Goal: Information Seeking & Learning: Learn about a topic

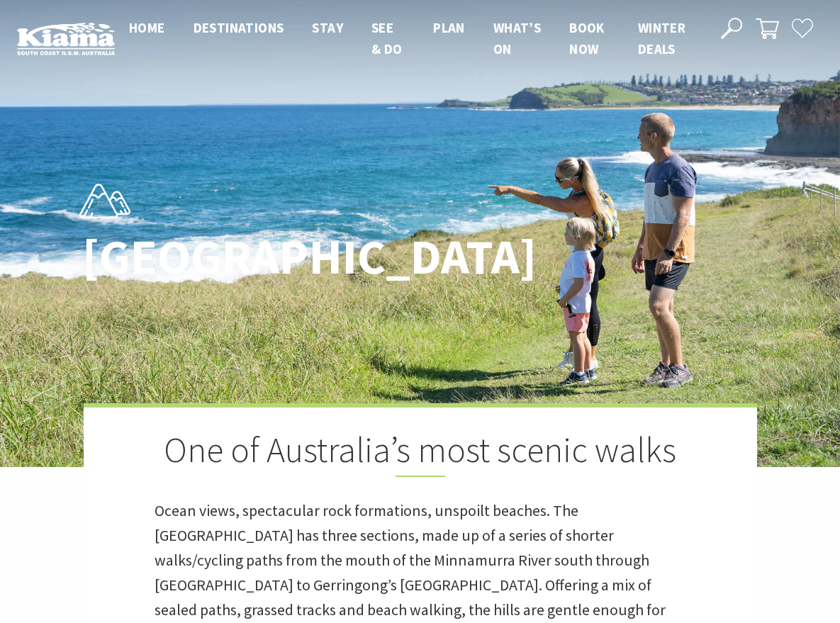
scroll to position [319, 0]
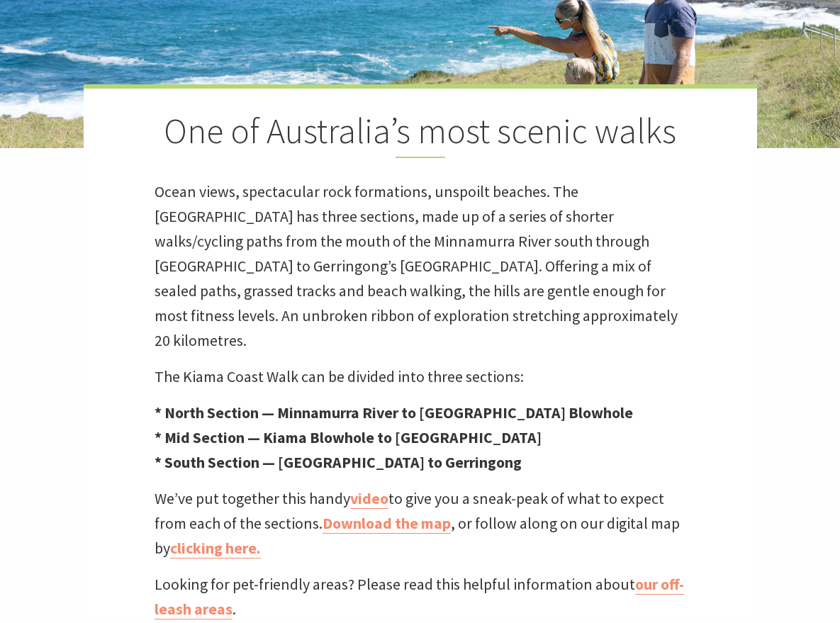
click at [323, 261] on p "Ocean views, spectacular rock formations, unspoilt beaches. The [GEOGRAPHIC_DAT…" at bounding box center [421, 266] width 532 height 174
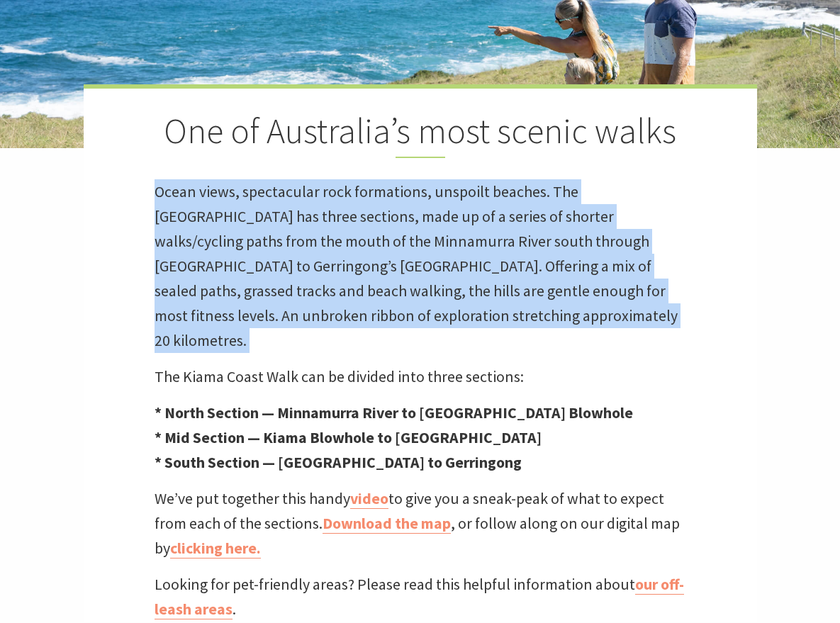
click at [323, 261] on p "Ocean views, spectacular rock formations, unspoilt beaches. The [GEOGRAPHIC_DAT…" at bounding box center [421, 266] width 532 height 174
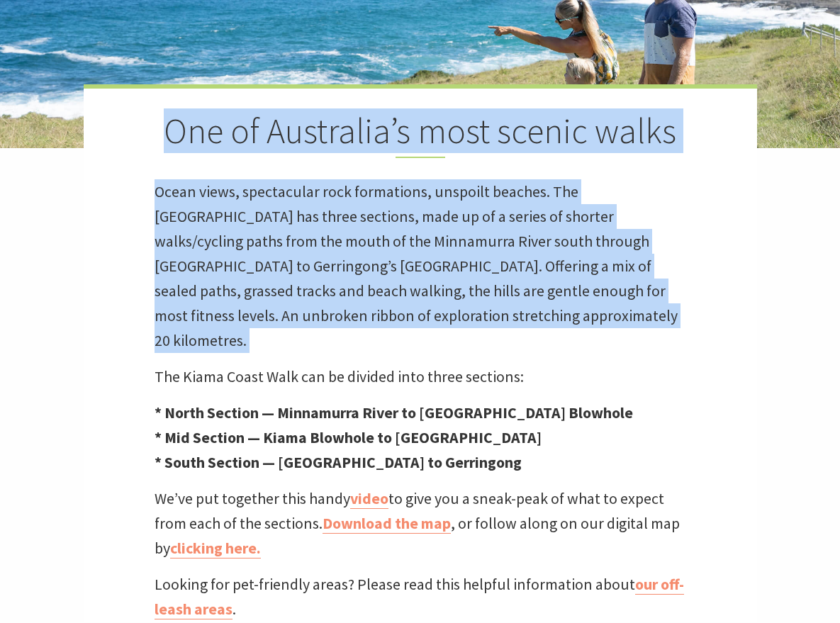
drag, startPoint x: 323, startPoint y: 261, endPoint x: 360, endPoint y: 123, distance: 142.4
click at [360, 123] on div "One of Australia’s most scenic walks Ocean views, spectacular rock formations, …" at bounding box center [421, 353] width 674 height 538
click at [360, 123] on h2 "One of Australia’s most scenic walks" at bounding box center [421, 134] width 532 height 48
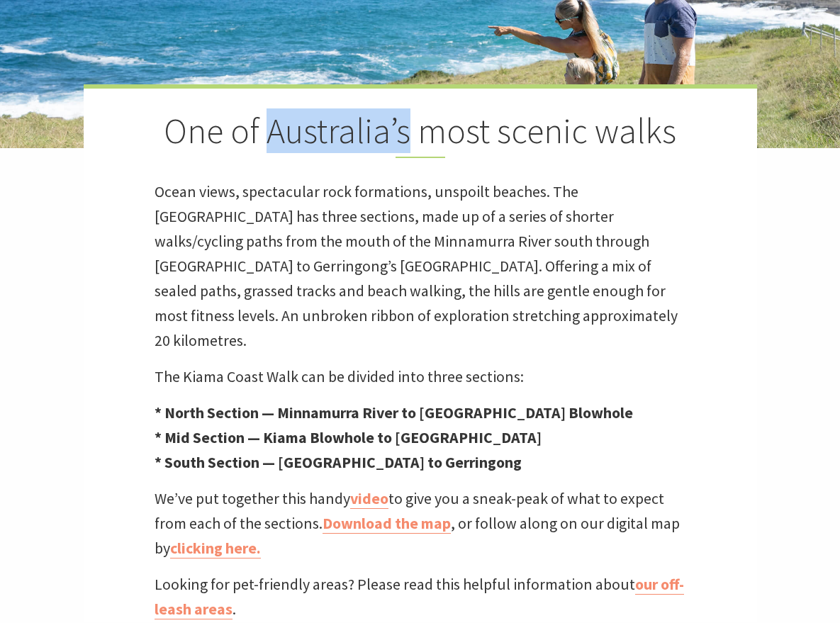
click at [360, 123] on h2 "One of Australia’s most scenic walks" at bounding box center [421, 134] width 532 height 48
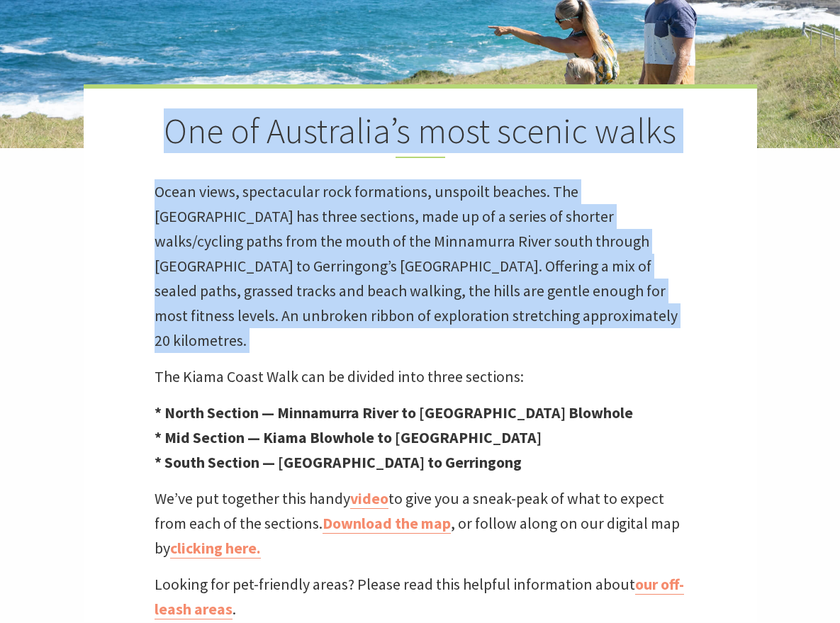
drag, startPoint x: 360, startPoint y: 123, endPoint x: 375, endPoint y: 237, distance: 114.4
click at [375, 237] on div "One of Australia’s most scenic walks Ocean views, spectacular rock formations, …" at bounding box center [421, 353] width 674 height 538
click at [375, 237] on p "Ocean views, spectacular rock formations, unspoilt beaches. The [GEOGRAPHIC_DAT…" at bounding box center [421, 266] width 532 height 174
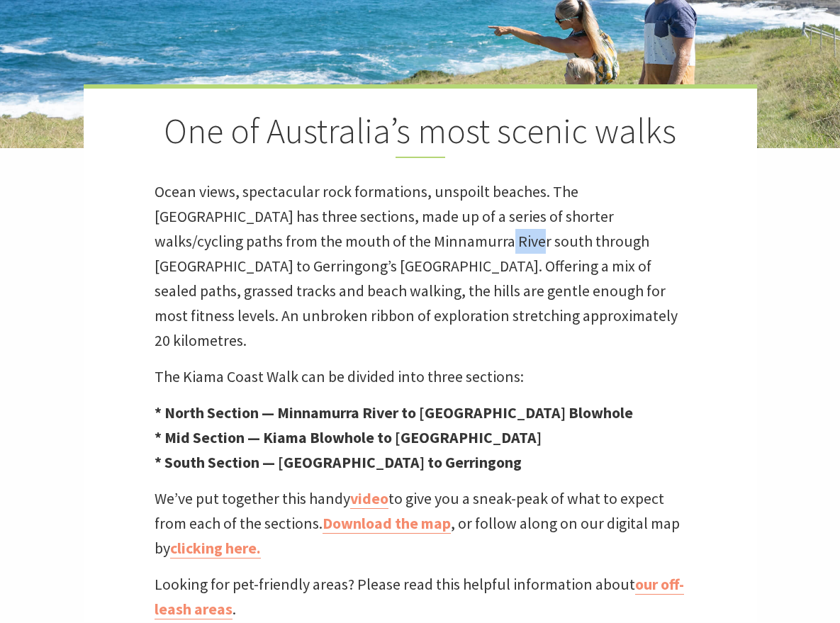
click at [375, 237] on p "Ocean views, spectacular rock formations, unspoilt beaches. The [GEOGRAPHIC_DAT…" at bounding box center [421, 266] width 532 height 174
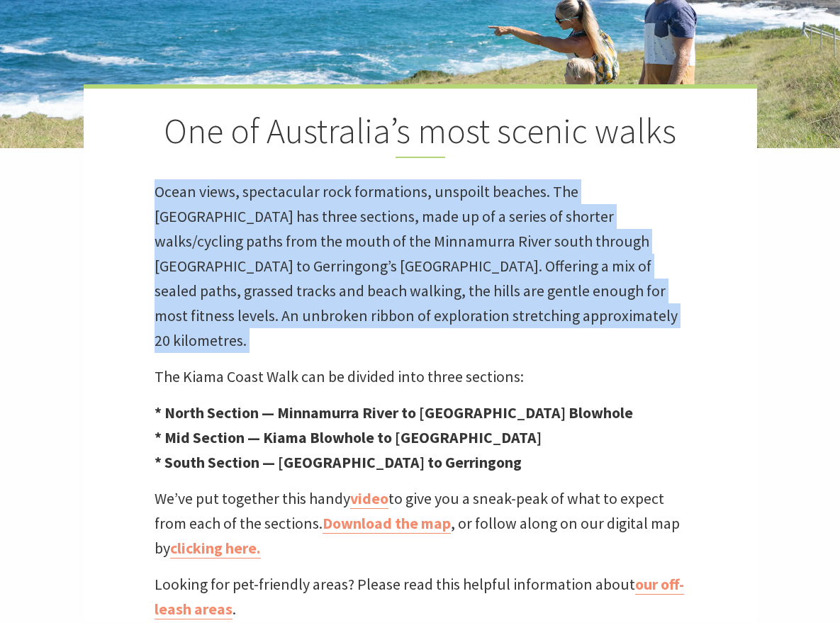
click at [375, 237] on p "Ocean views, spectacular rock formations, unspoilt beaches. The [GEOGRAPHIC_DAT…" at bounding box center [421, 266] width 532 height 174
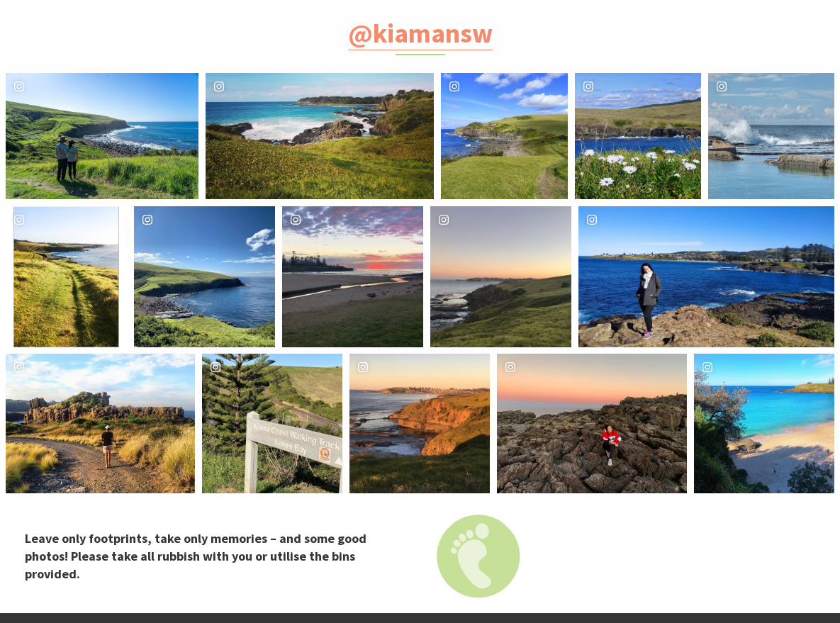
scroll to position [5318, 0]
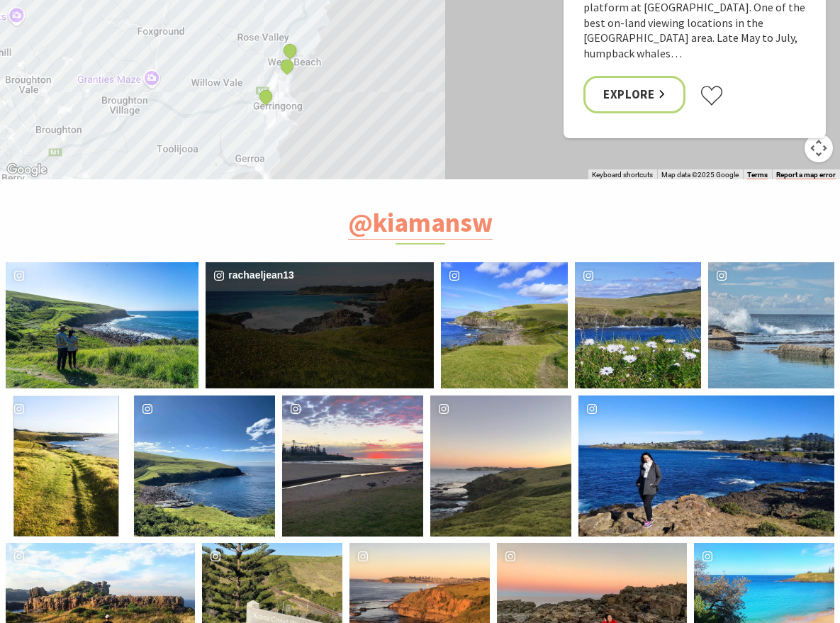
click at [101, 262] on div "image gallery, click to learn more about photo: Winter walking \a#kiamacoastalw…" at bounding box center [54, 325] width 96 height 126
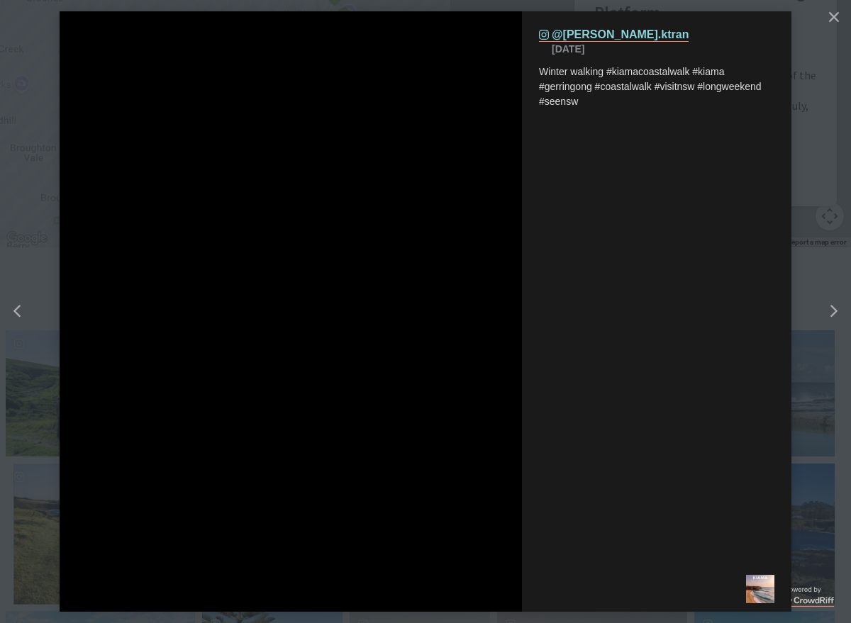
scroll to position [462, 869]
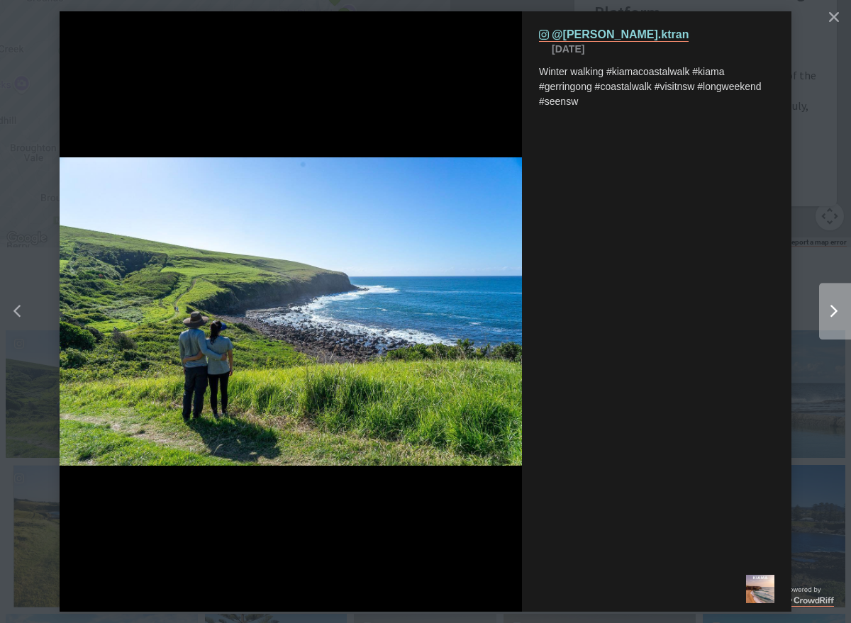
click at [830, 306] on icon "chevron right icon" at bounding box center [833, 312] width 7 height 13
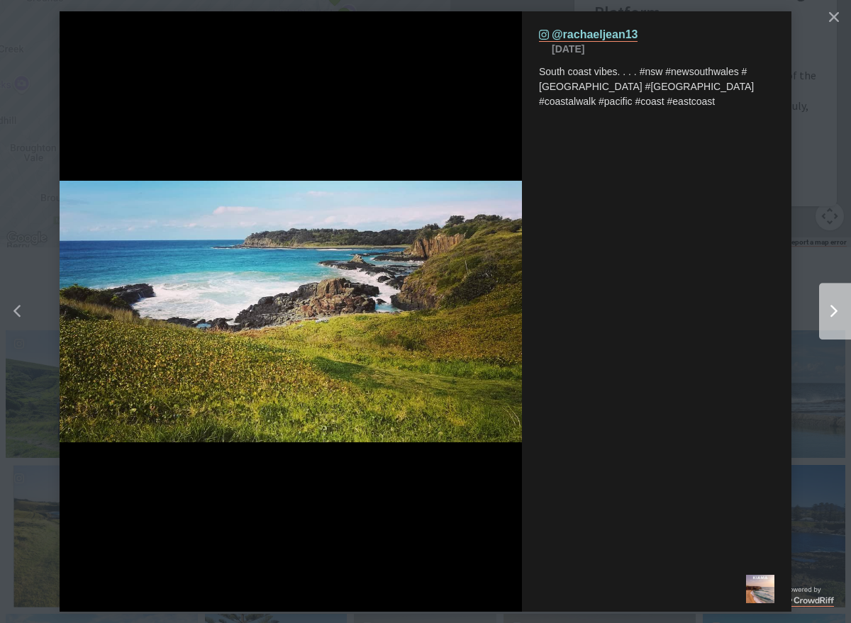
click at [830, 306] on icon "chevron right icon" at bounding box center [833, 312] width 7 height 13
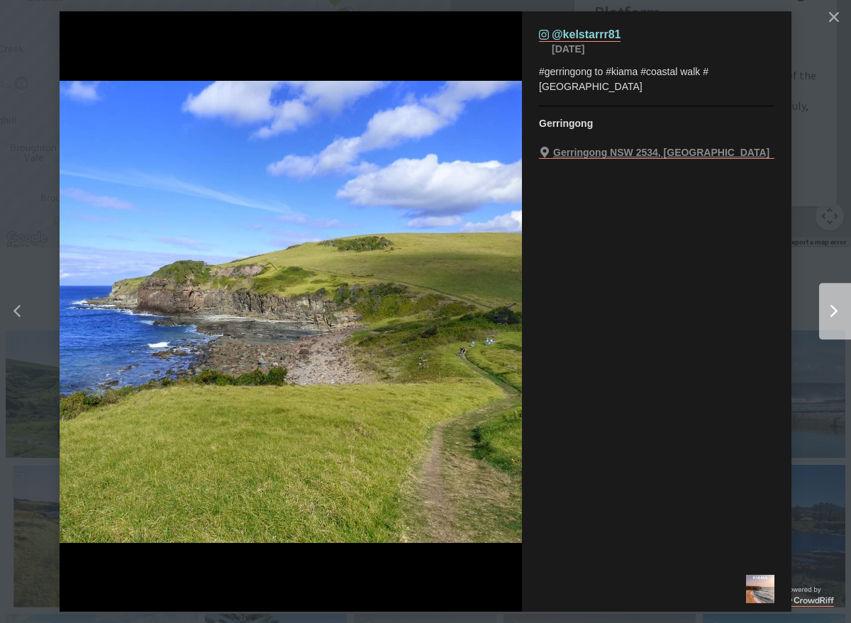
click at [830, 306] on icon "chevron right icon" at bounding box center [833, 312] width 7 height 13
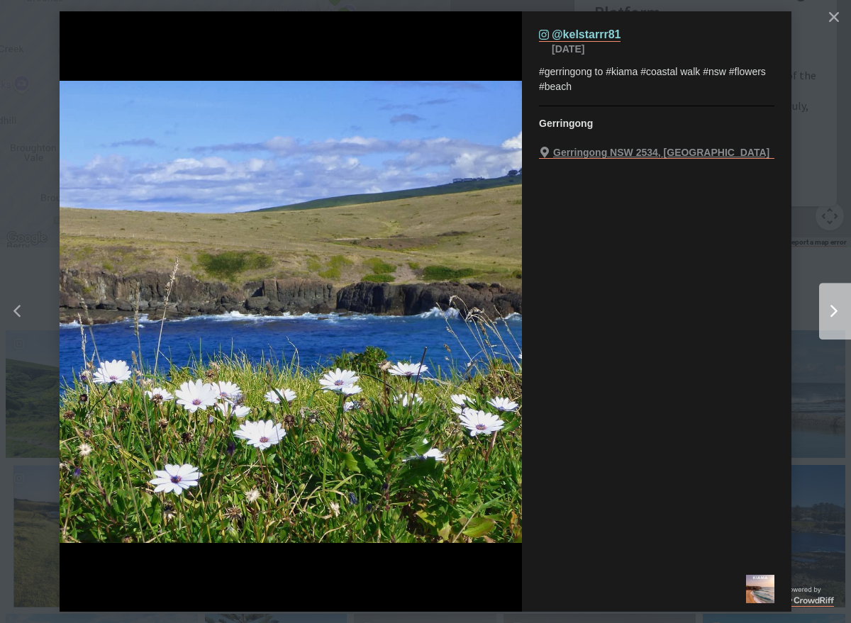
click at [830, 306] on icon "chevron right icon" at bounding box center [833, 312] width 7 height 13
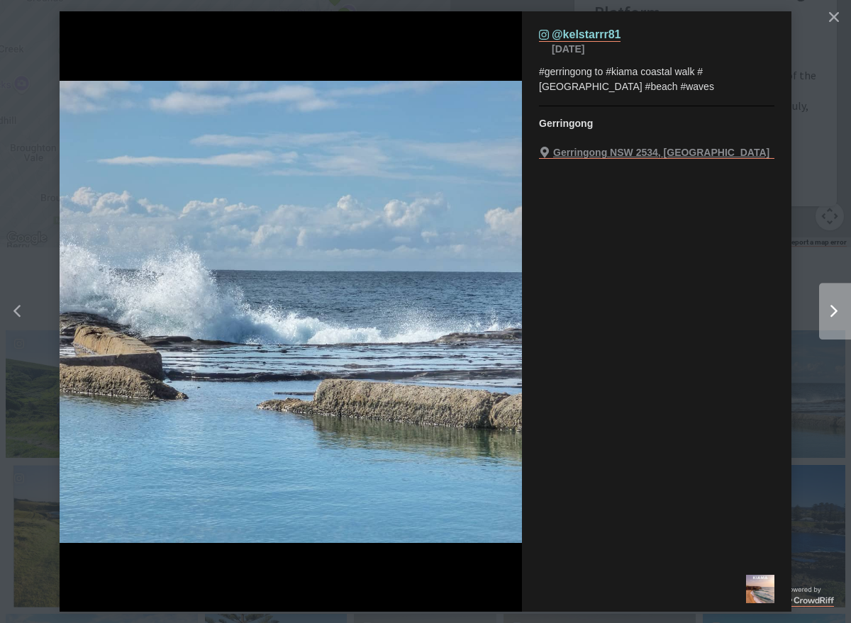
click at [830, 305] on icon "Right" at bounding box center [833, 311] width 7 height 13
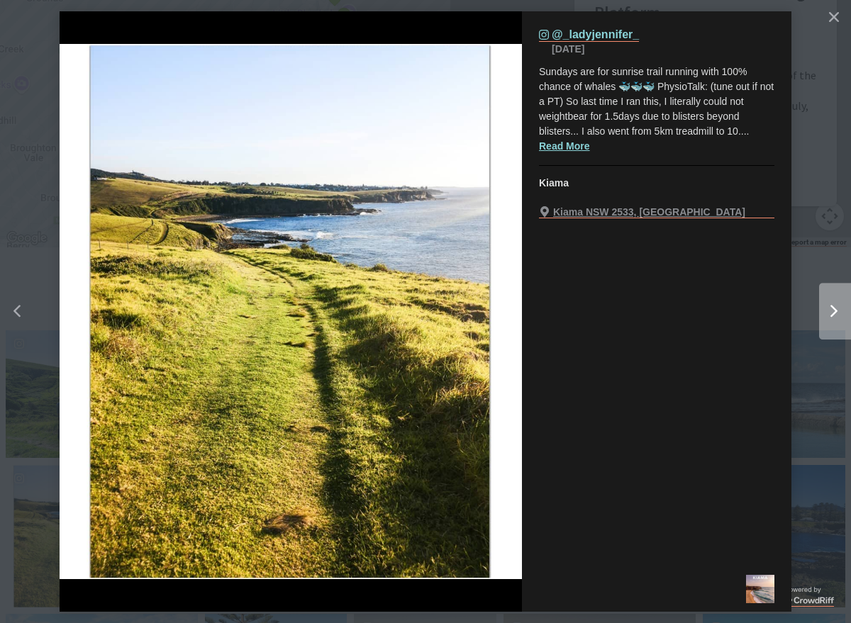
click at [830, 302] on div "Right" at bounding box center [847, 311] width 57 height 57
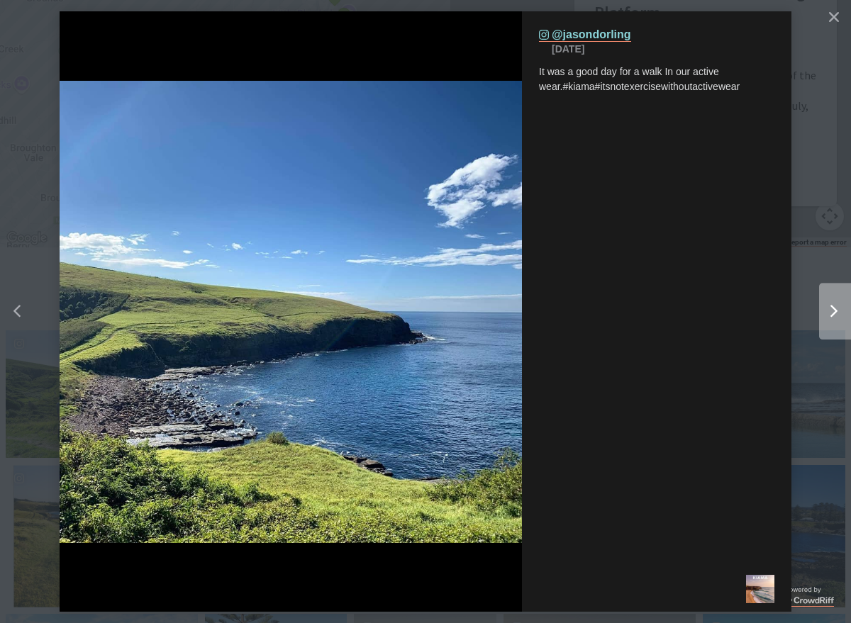
click at [830, 302] on div "Right" at bounding box center [847, 311] width 57 height 57
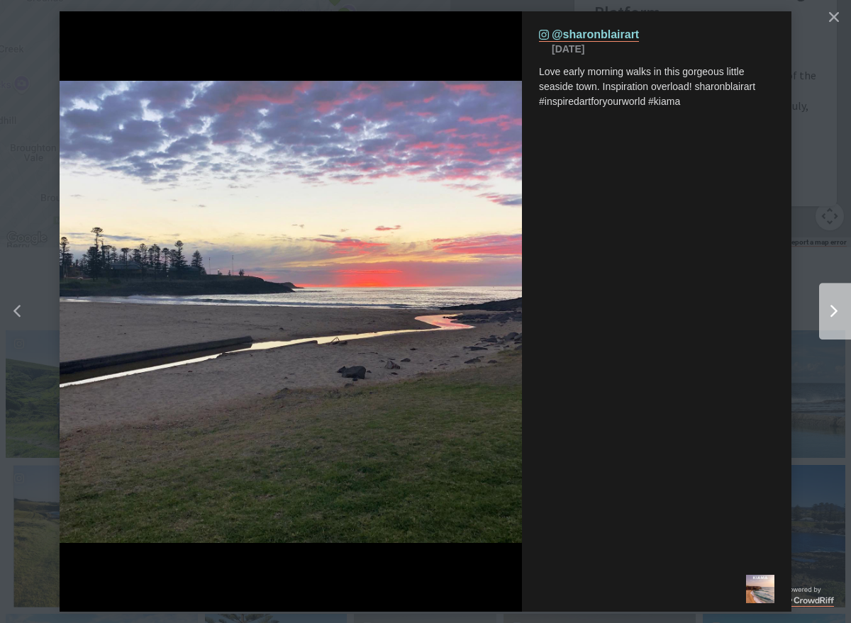
click at [830, 303] on div "Right" at bounding box center [847, 311] width 57 height 57
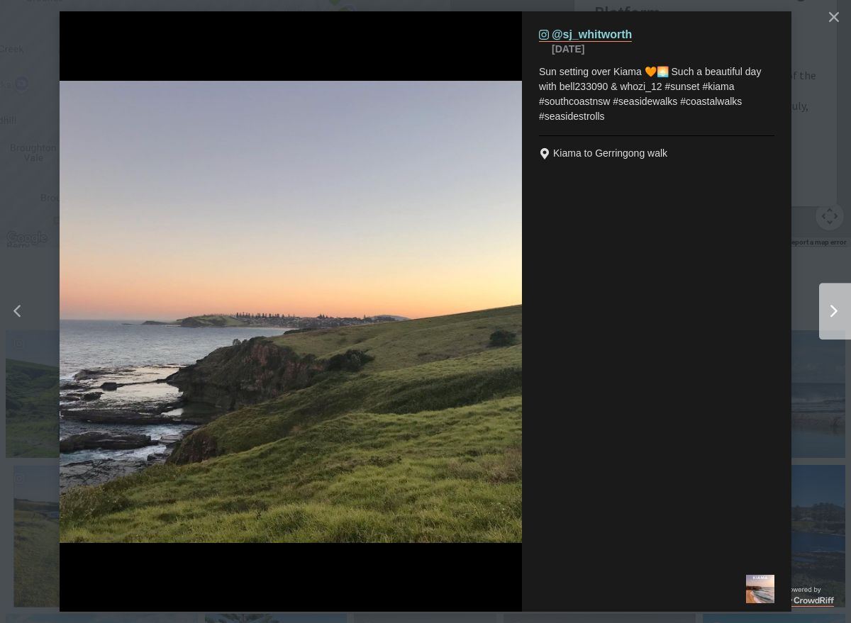
click at [830, 303] on div "Right" at bounding box center [847, 311] width 57 height 57
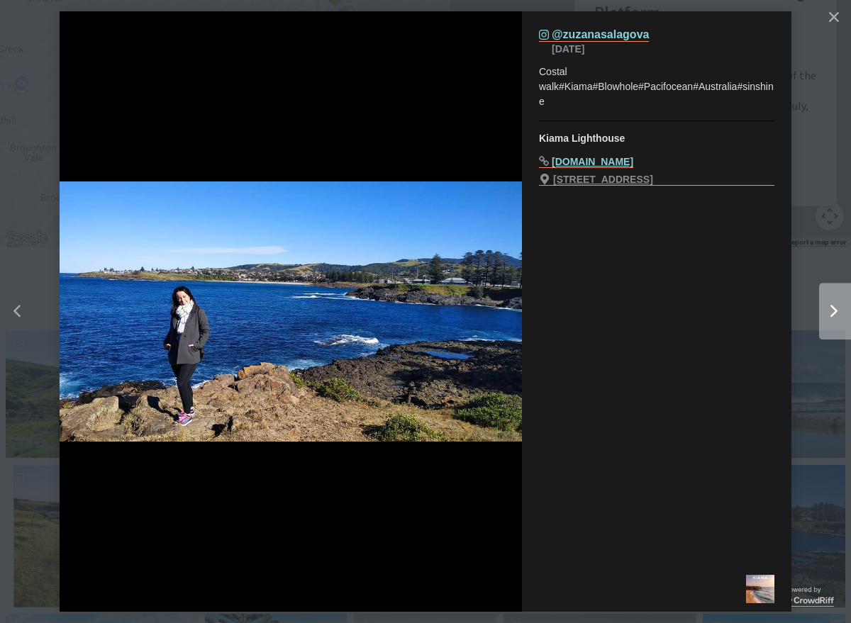
click at [830, 304] on div "Right" at bounding box center [847, 311] width 57 height 57
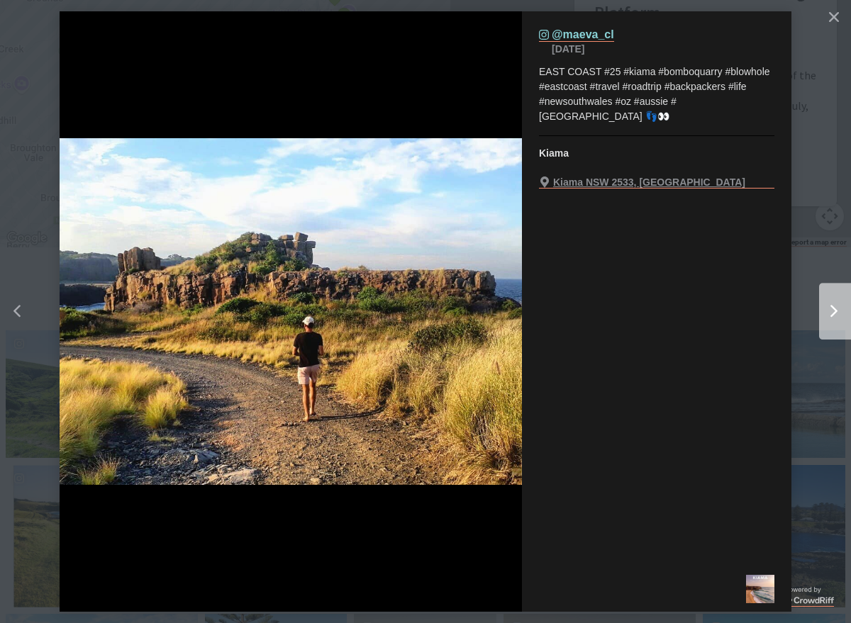
click at [830, 304] on div "Right" at bounding box center [847, 311] width 57 height 57
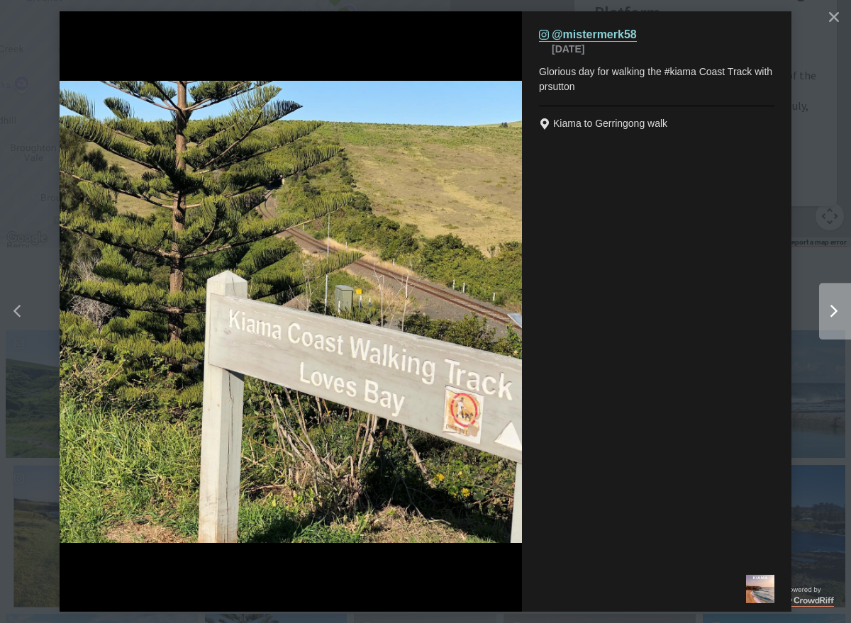
click at [830, 304] on div "Right" at bounding box center [847, 311] width 57 height 57
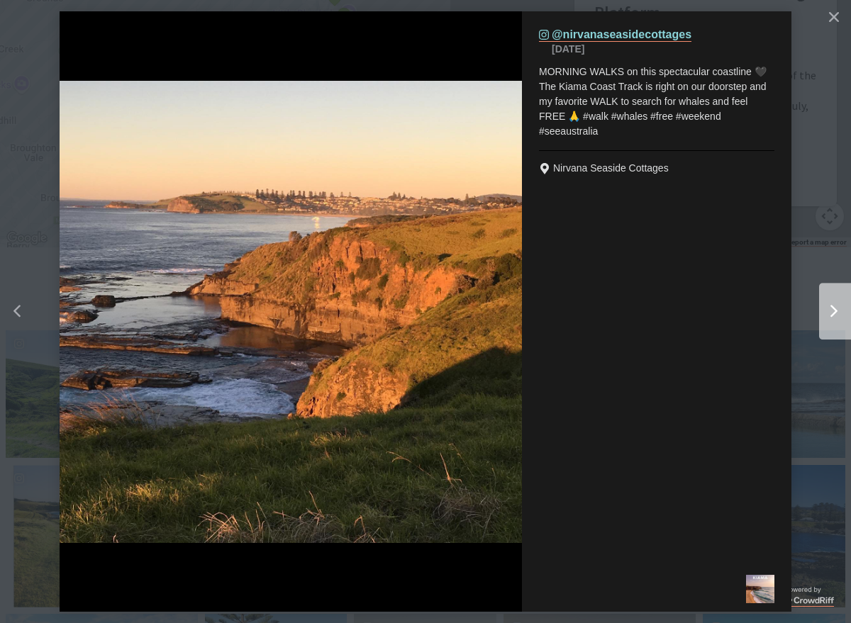
click at [830, 304] on div "Right" at bounding box center [847, 311] width 57 height 57
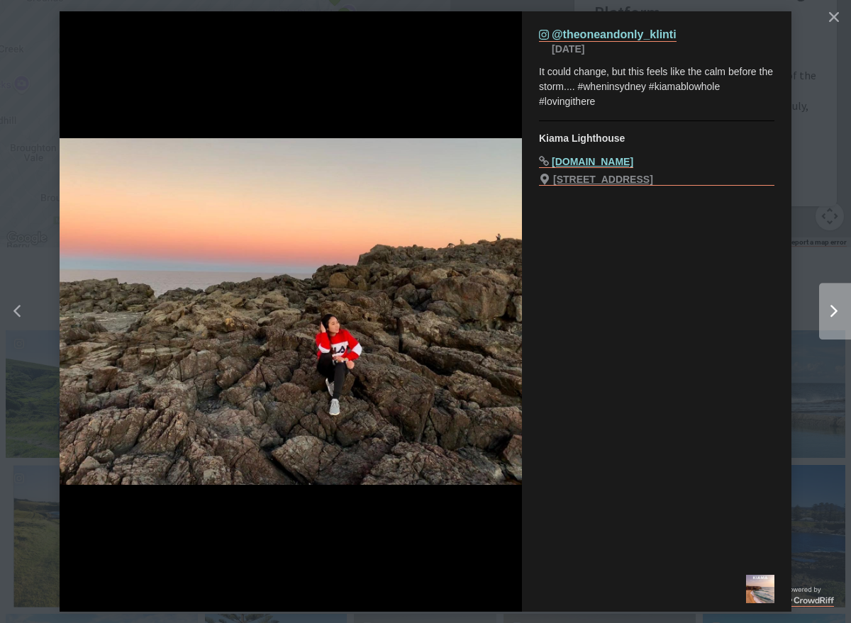
click at [830, 304] on div "Right" at bounding box center [847, 311] width 57 height 57
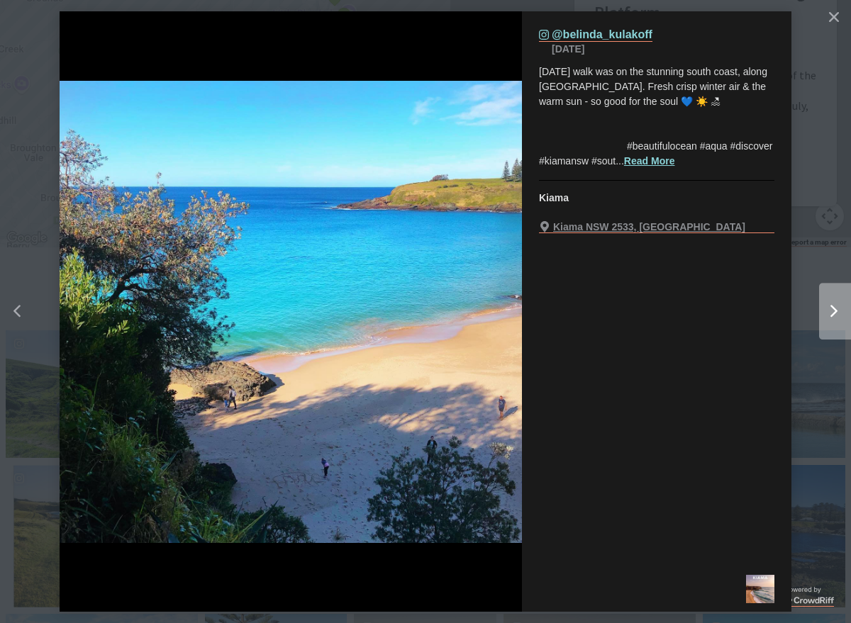
click at [830, 304] on div "Right" at bounding box center [847, 311] width 57 height 57
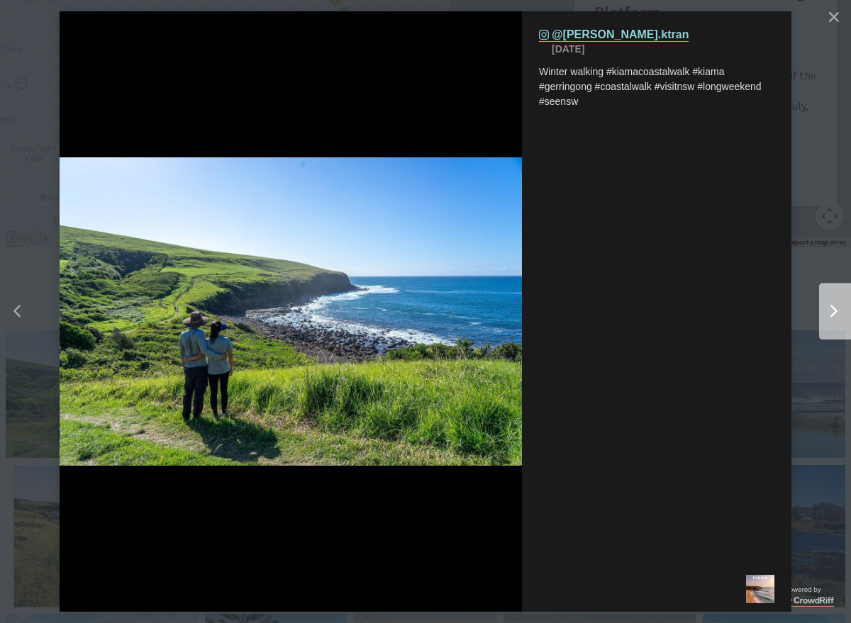
click at [830, 304] on div "Right" at bounding box center [847, 311] width 57 height 57
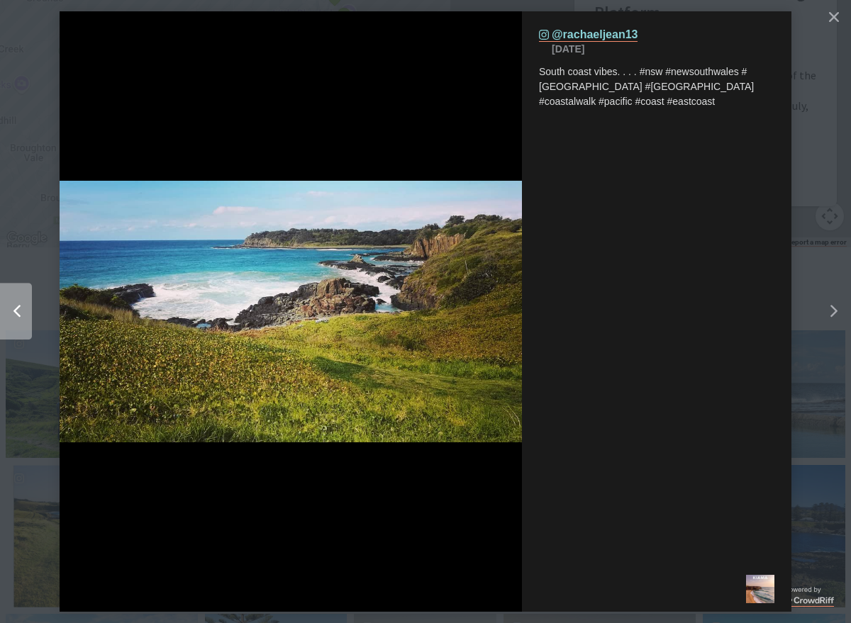
click at [4, 307] on div "Left" at bounding box center [3, 311] width 57 height 57
